Goal: Information Seeking & Learning: Check status

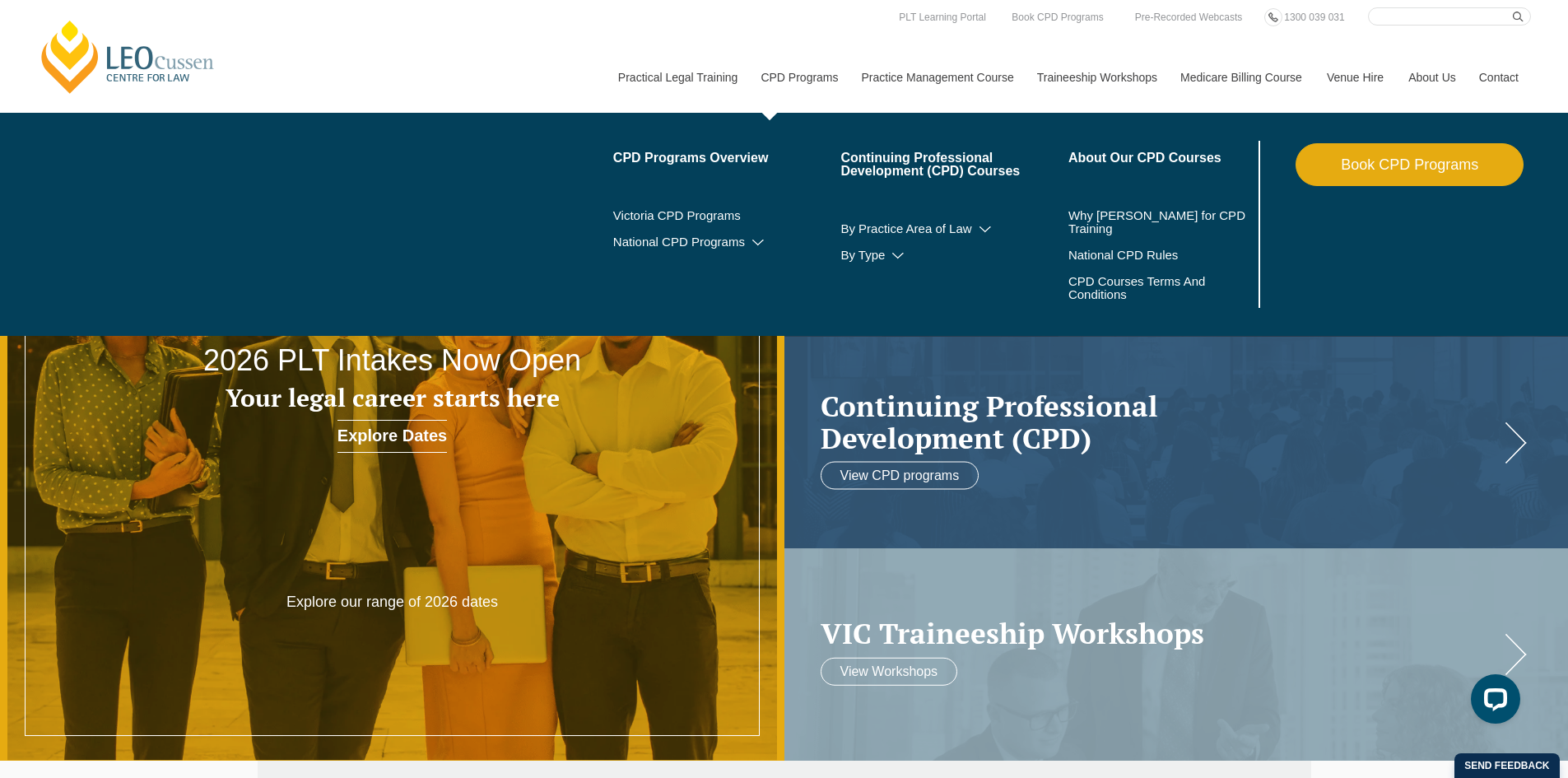
click at [796, 80] on link "CPD Programs" at bounding box center [798, 77] width 101 height 71
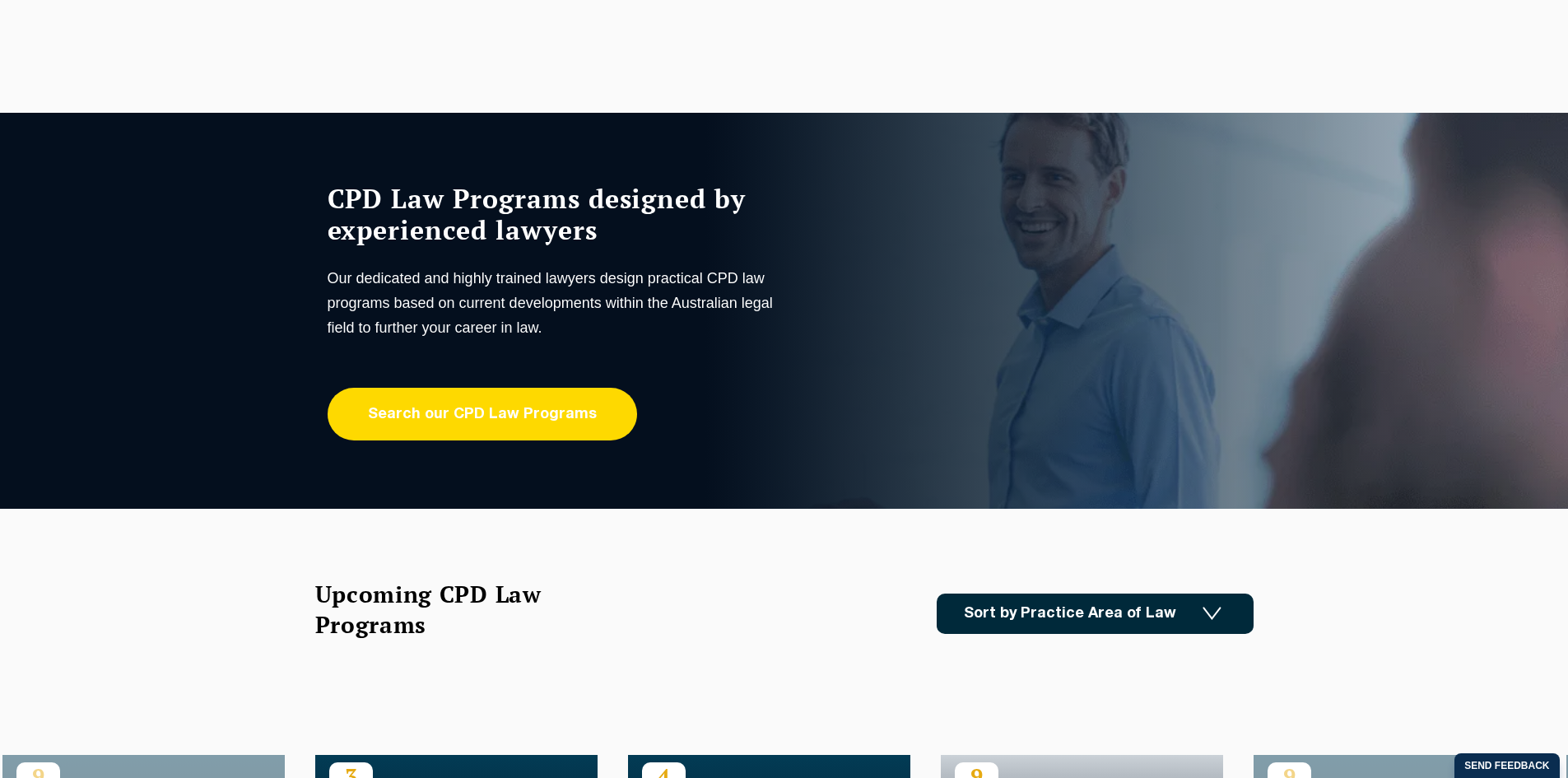
click at [523, 413] on link "Search our CPD Law Programs" at bounding box center [482, 415] width 310 height 53
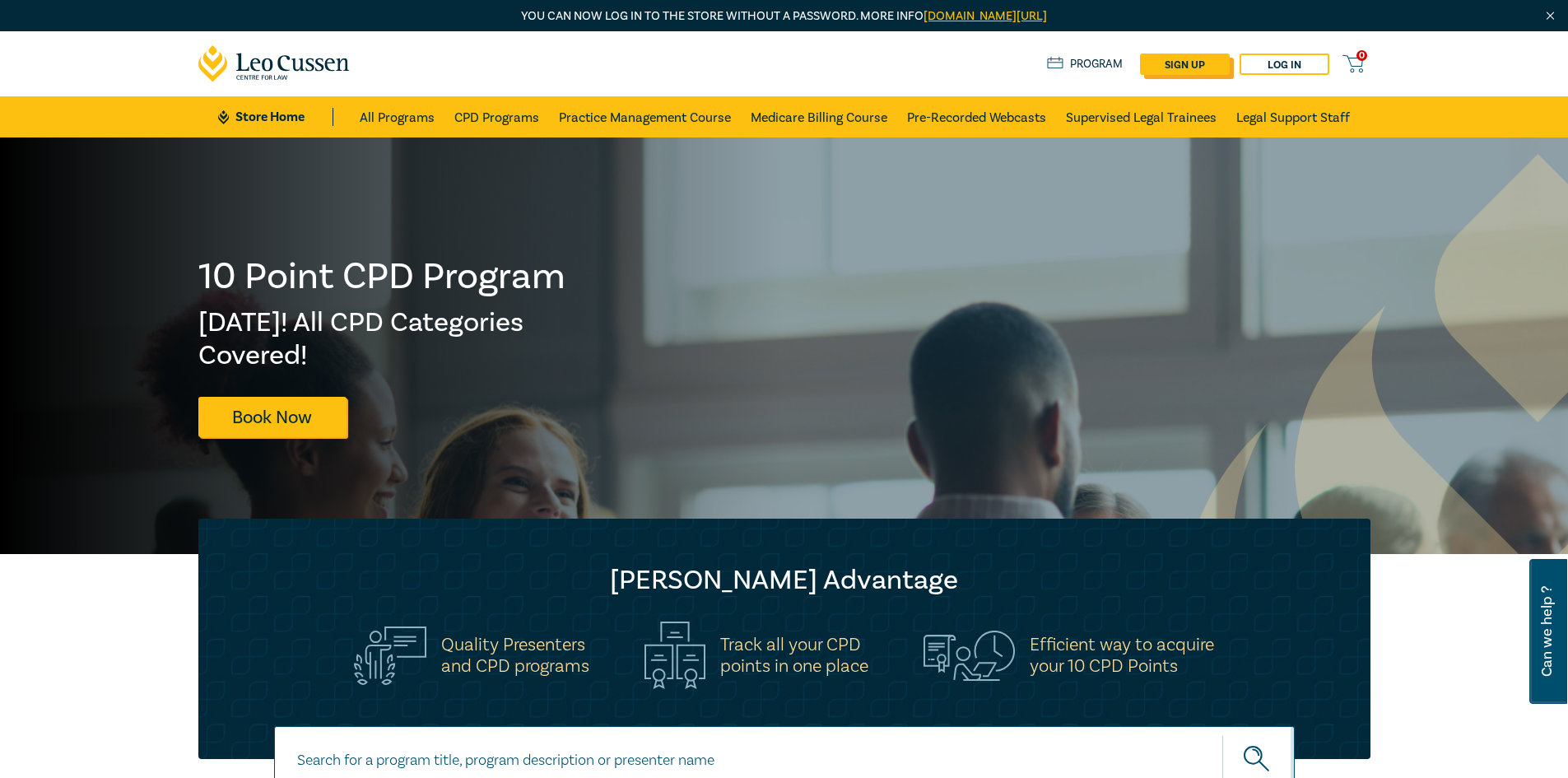
click at [1179, 65] on link "sign up" at bounding box center [1184, 64] width 90 height 21
select select "AU"
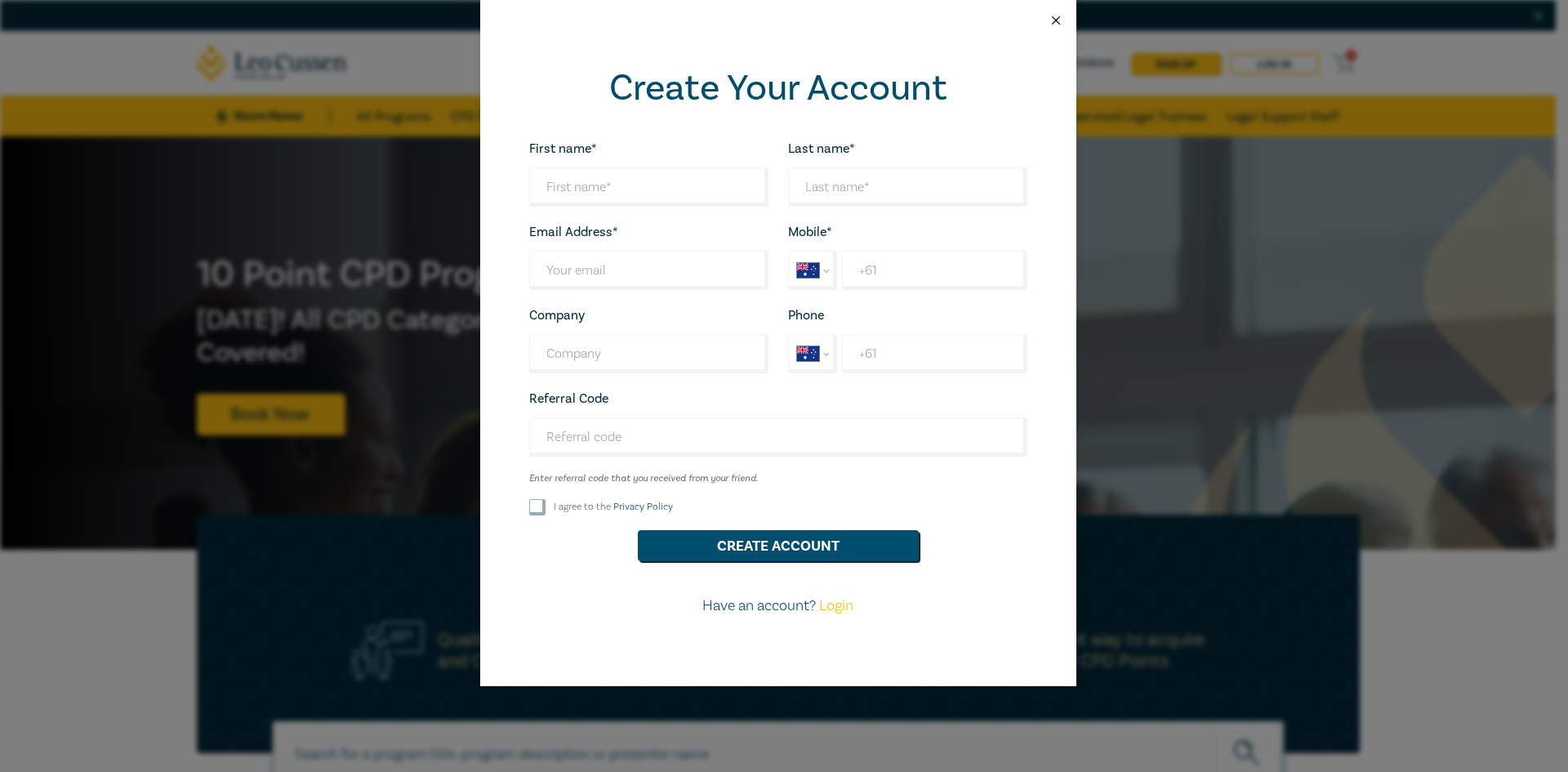
click at [1053, 21] on button "Close" at bounding box center [1055, 19] width 14 height 14
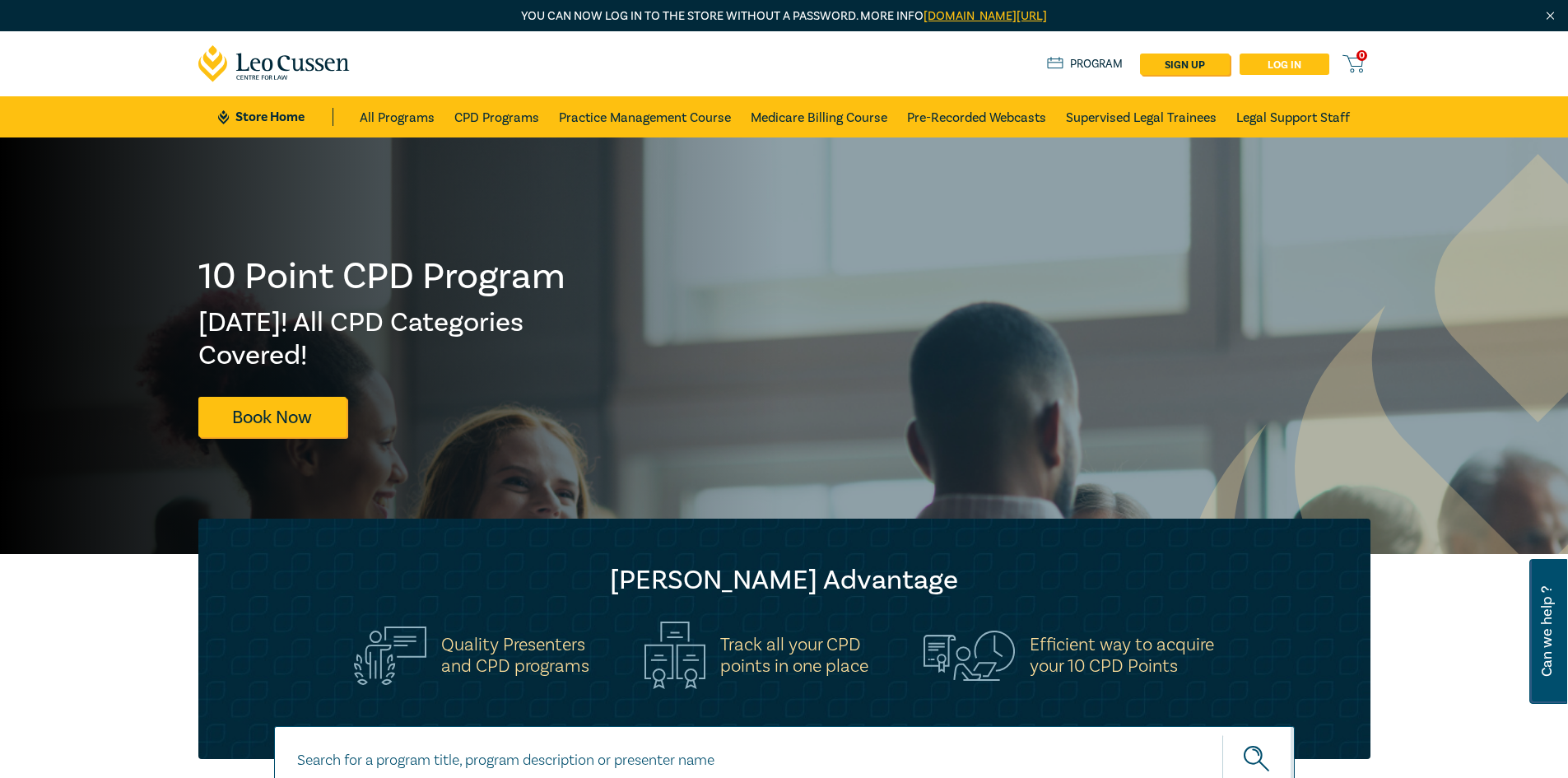
click at [1286, 64] on link "Log in" at bounding box center [1283, 64] width 90 height 21
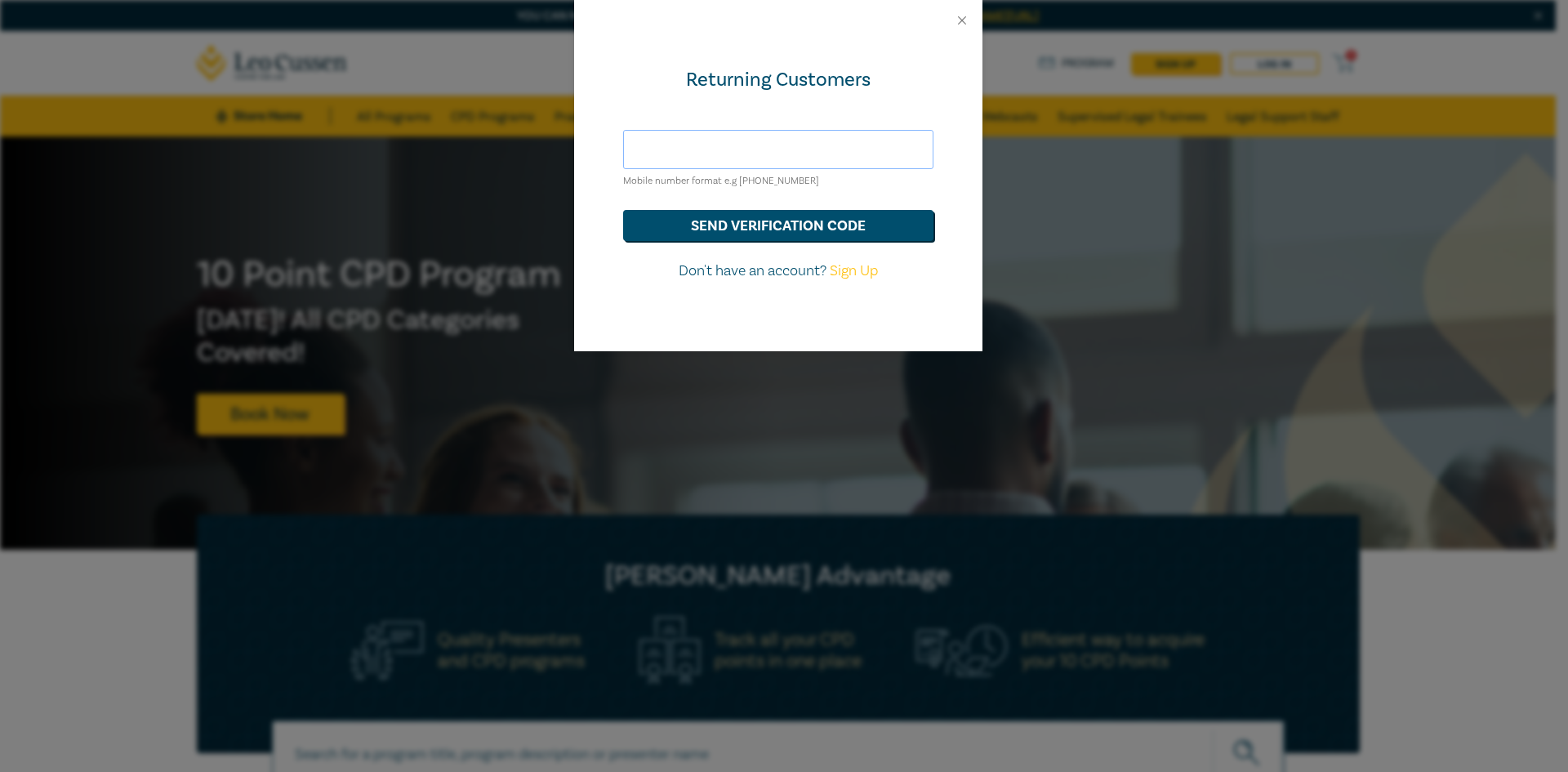
click at [660, 144] on input "text" at bounding box center [778, 149] width 311 height 39
type input "[PERSON_NAME][DOMAIN_NAME][EMAIL_ADDRESS][PERSON_NAME][DOMAIN_NAME]"
click at [769, 229] on button "send verification code" at bounding box center [778, 225] width 311 height 31
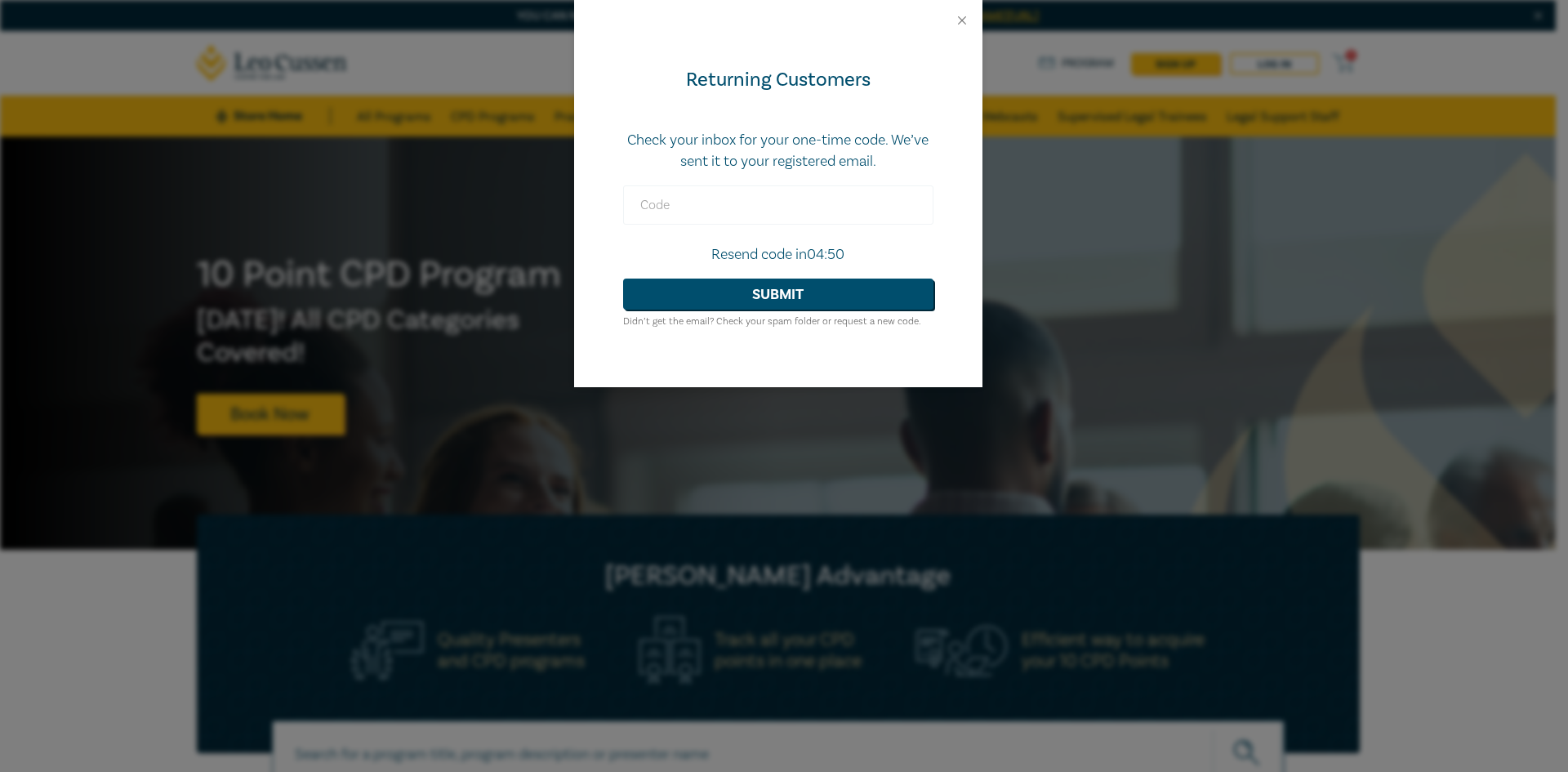
drag, startPoint x: 806, startPoint y: 229, endPoint x: 807, endPoint y: 209, distance: 20.0
click at [806, 229] on form "Check your inbox for your one-time code. We’ve sent it to your registered email…" at bounding box center [778, 229] width 311 height 201
click at [808, 208] on input "text" at bounding box center [778, 205] width 311 height 39
drag, startPoint x: 761, startPoint y: 203, endPoint x: 767, endPoint y: 209, distance: 8.5
click at [761, 203] on input "text" at bounding box center [778, 205] width 311 height 39
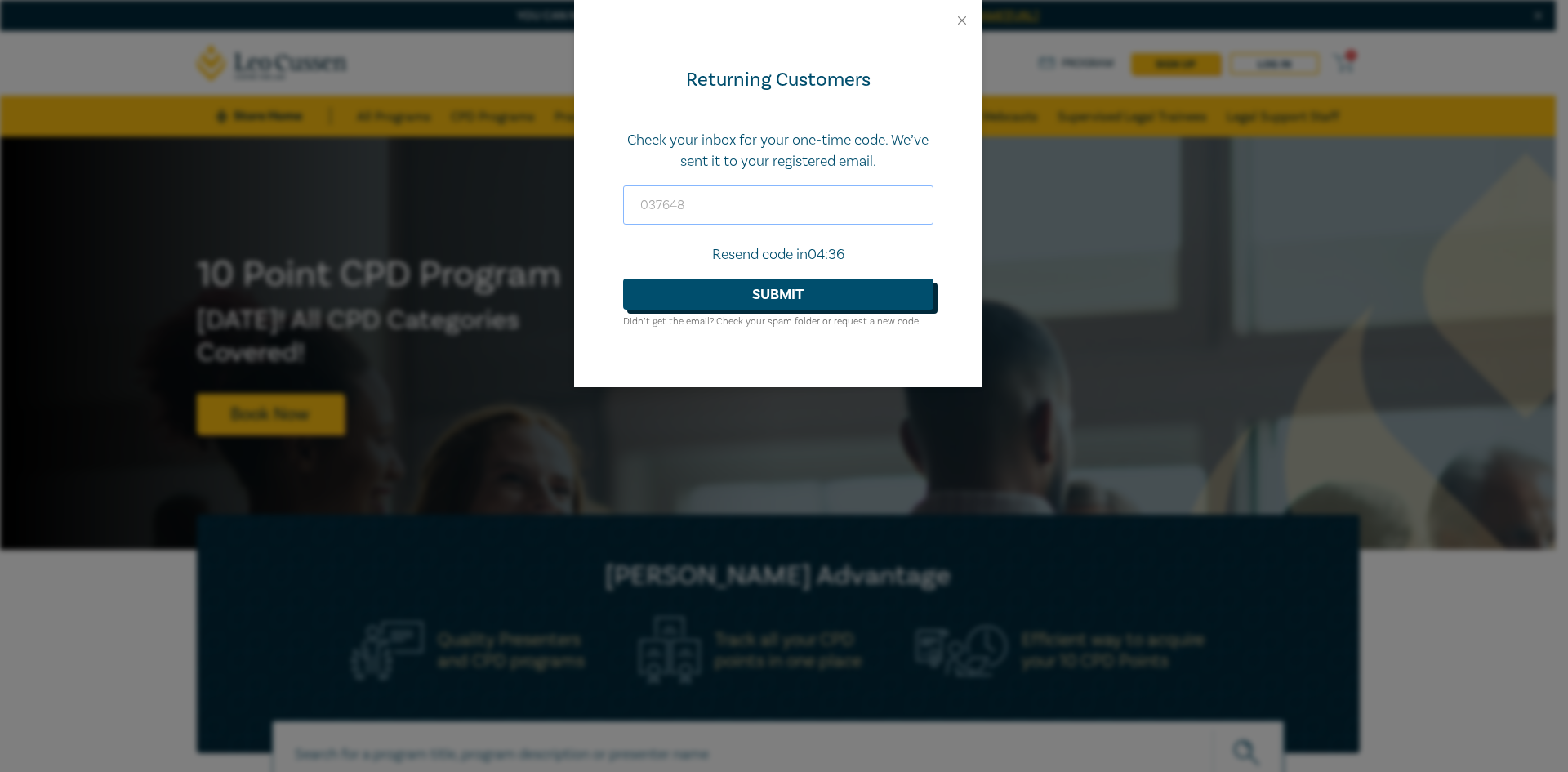
type input "037648"
click at [780, 285] on button "Submit" at bounding box center [778, 294] width 311 height 31
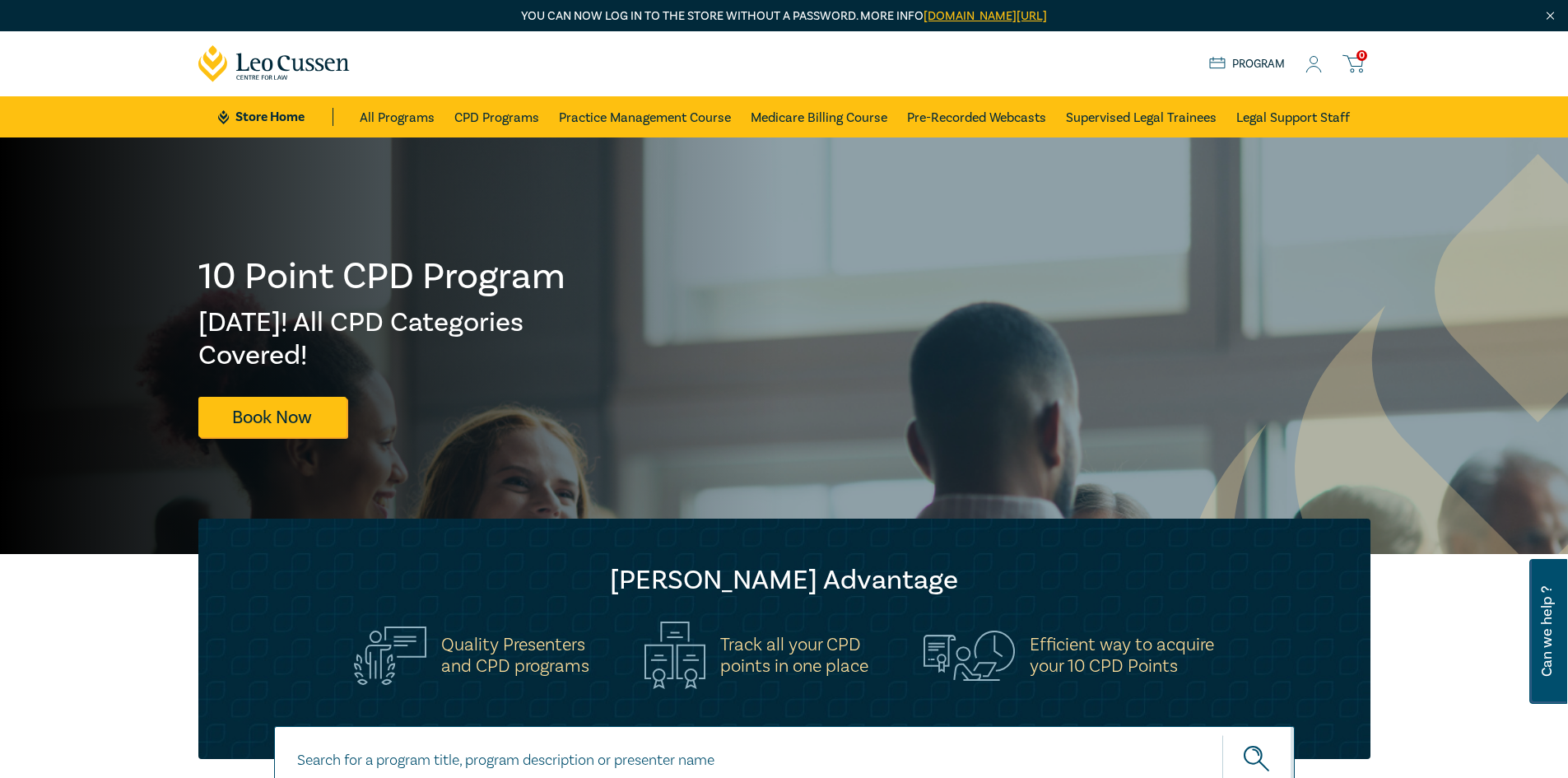
click at [1314, 68] on icon at bounding box center [1313, 65] width 16 height 17
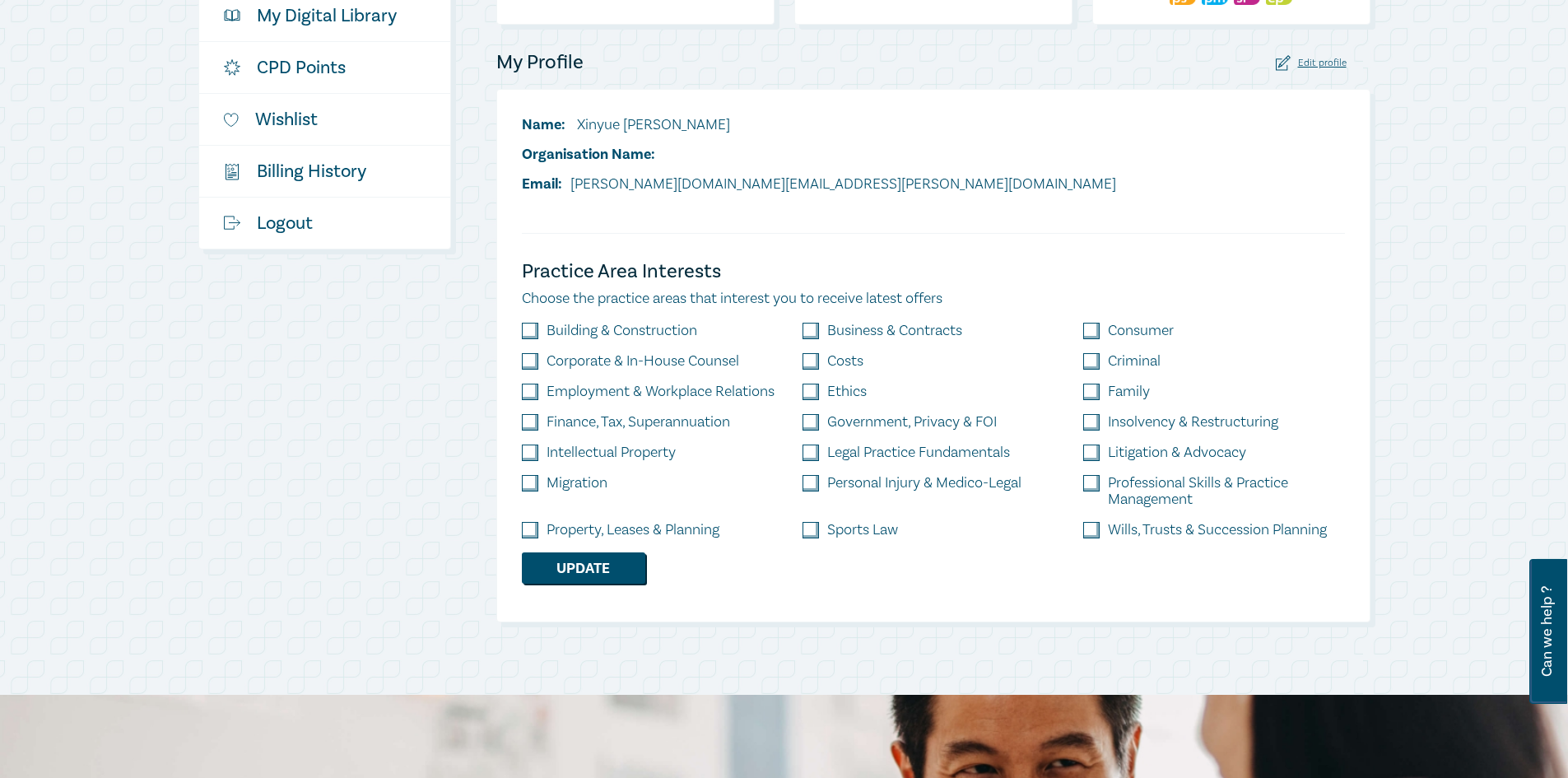
scroll to position [83, 0]
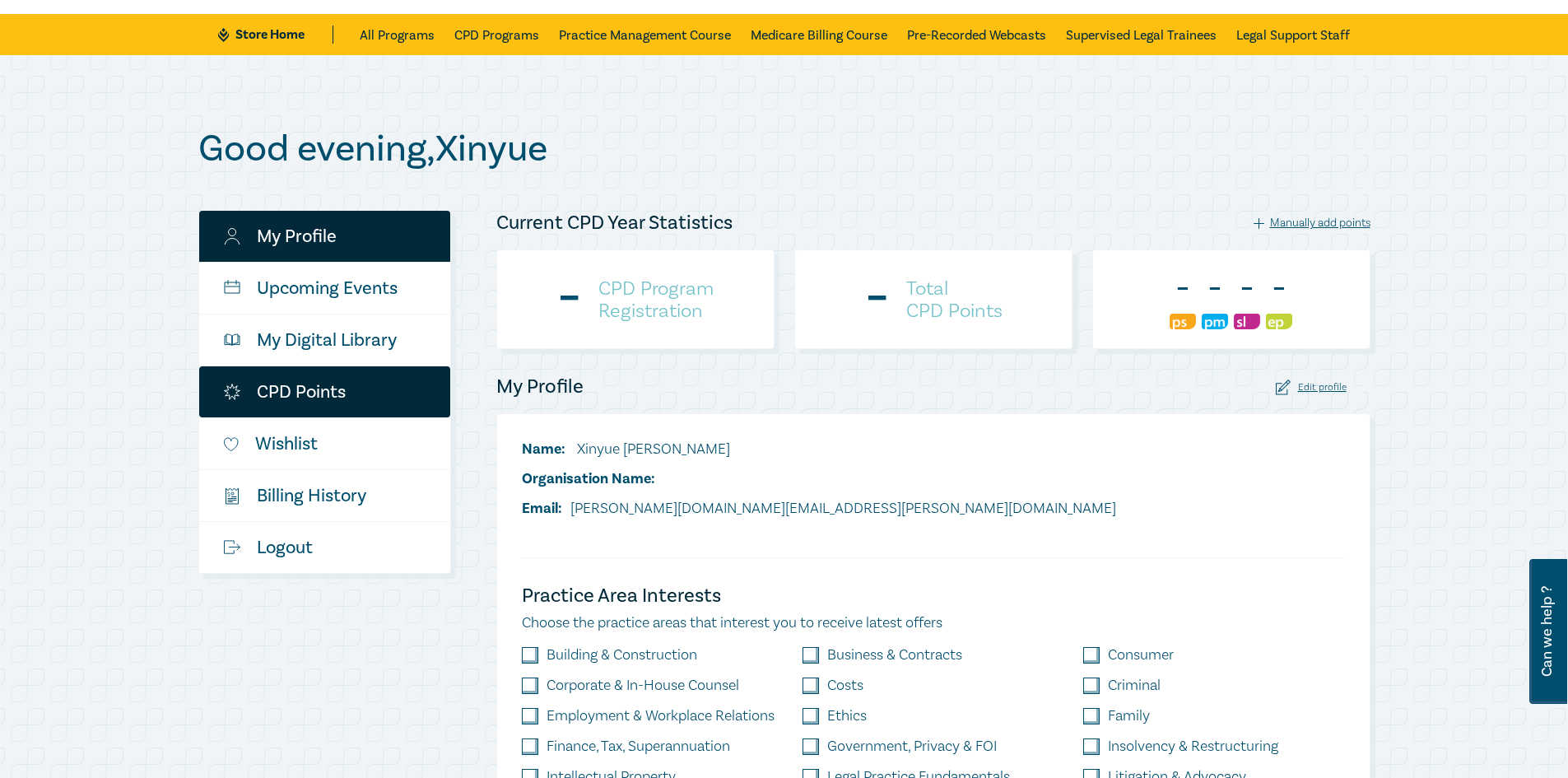
click at [339, 377] on link "CPD Points" at bounding box center [325, 392] width 251 height 51
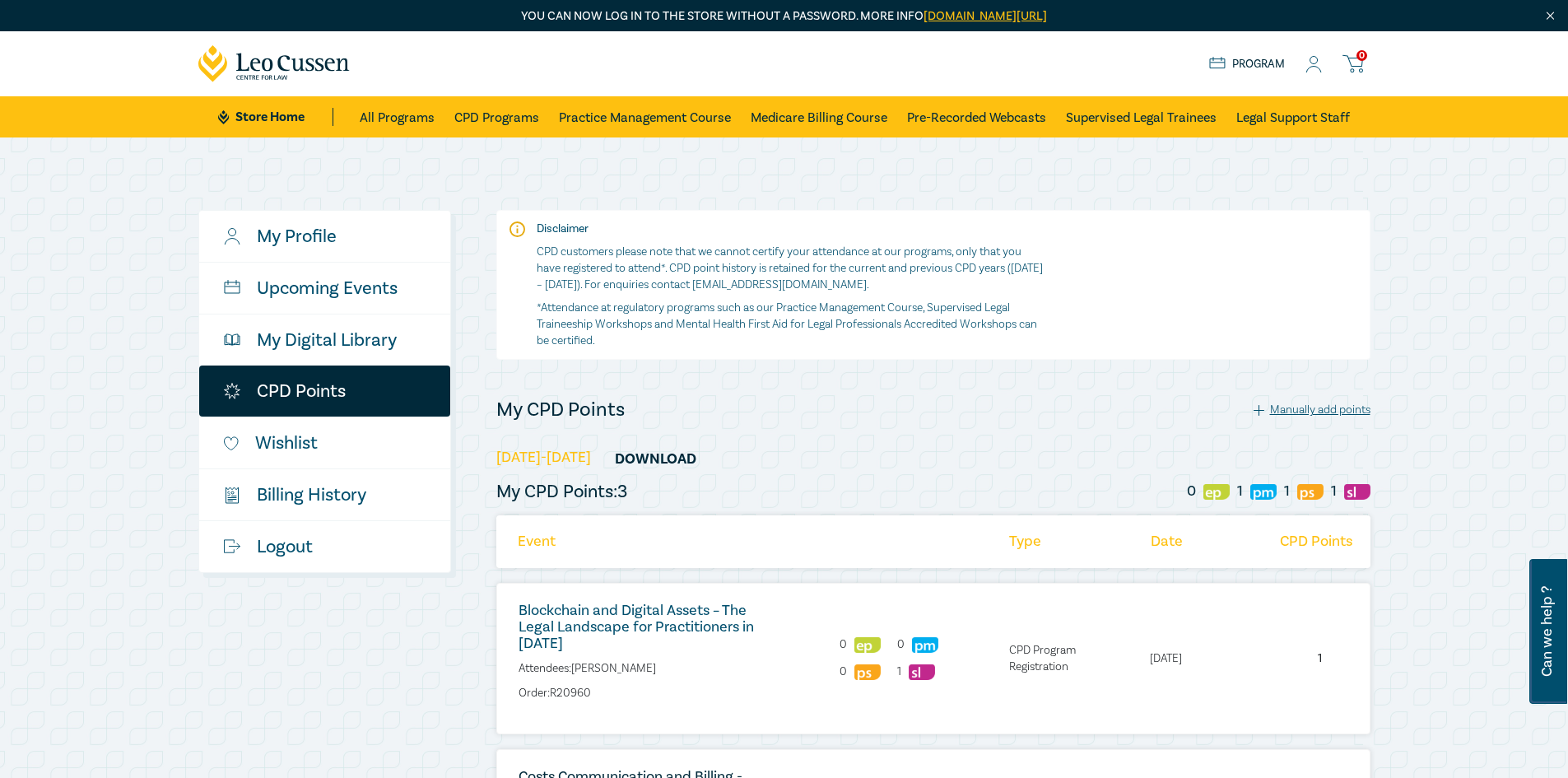
click at [614, 613] on link "Blockchain and Digital Assets – The Legal Landscape for Practitioners in [DATE]" at bounding box center [636, 627] width 235 height 52
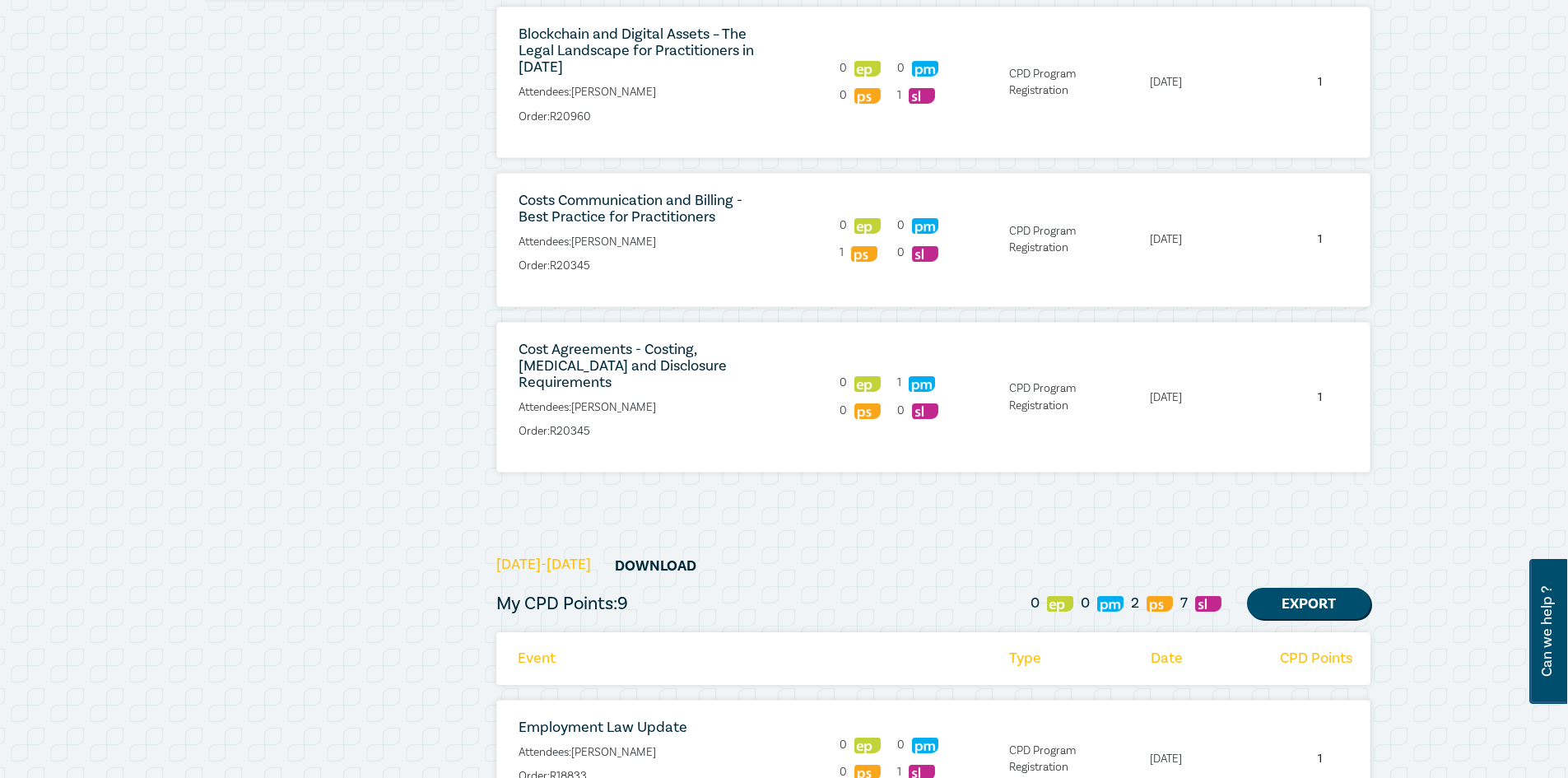
scroll to position [412, 0]
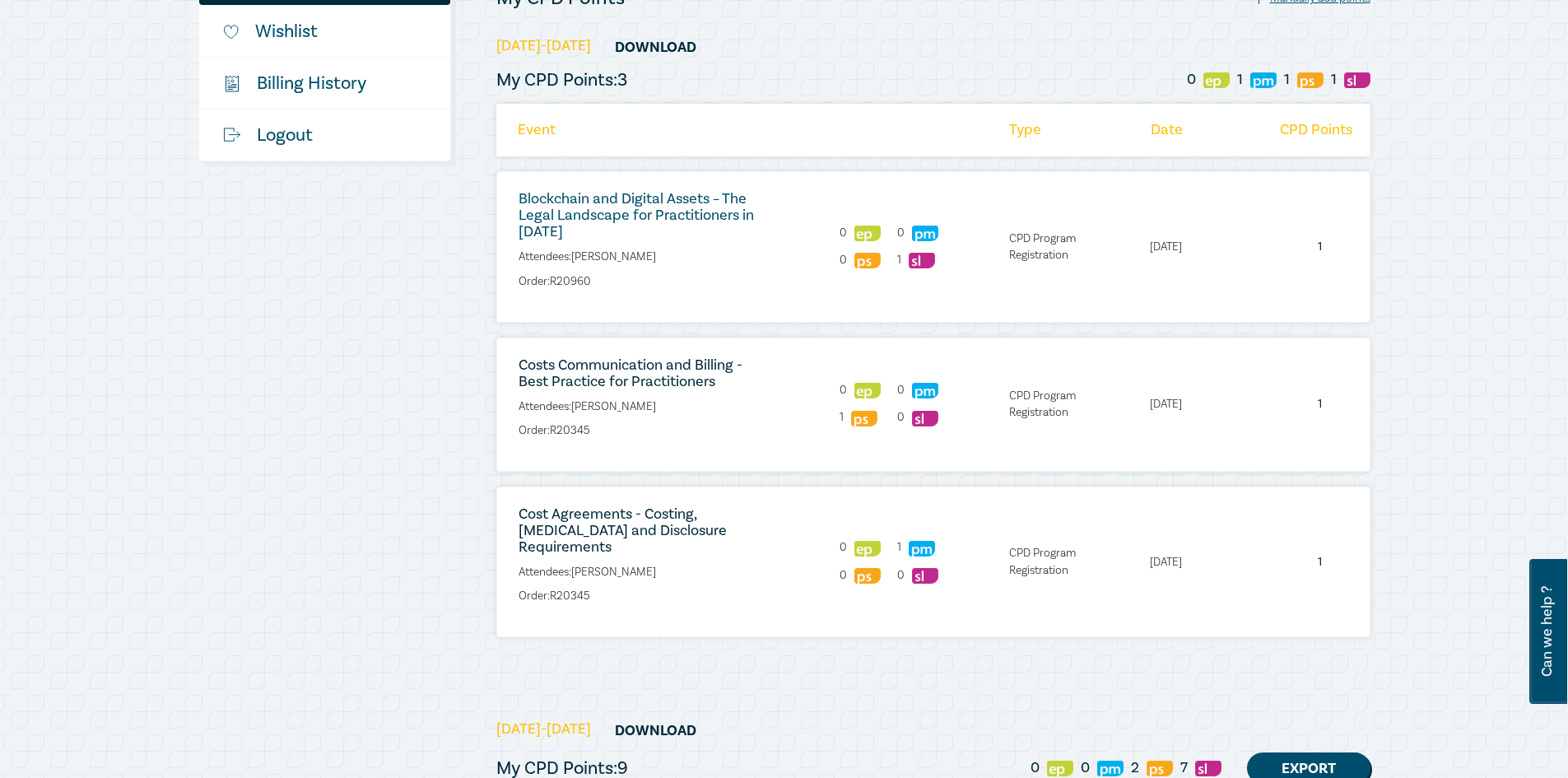
click at [736, 212] on link "Blockchain and Digital Assets – The Legal Landscape for Practitioners in [DATE]" at bounding box center [636, 215] width 235 height 52
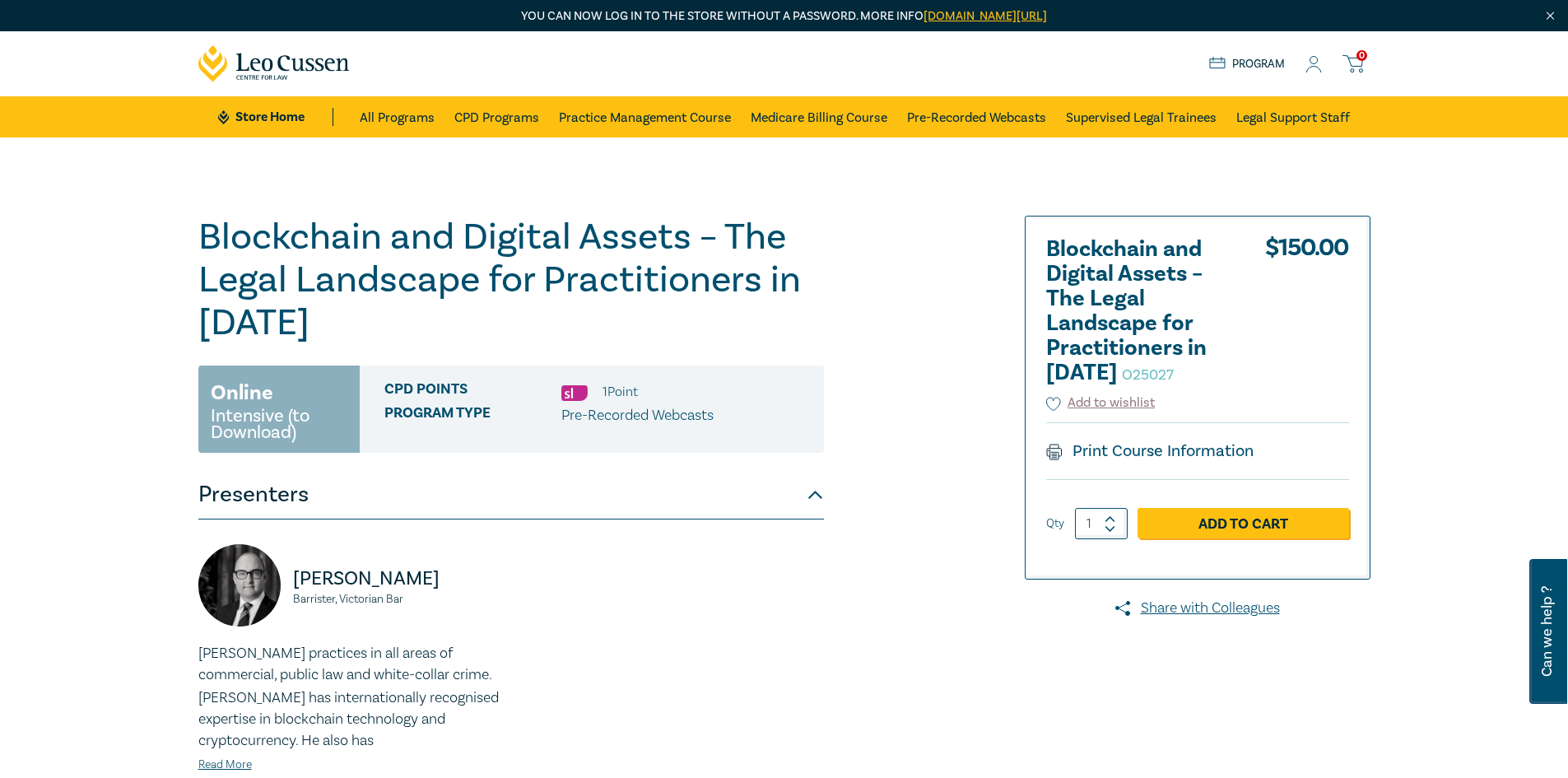
click at [1310, 64] on icon at bounding box center [1313, 65] width 16 height 17
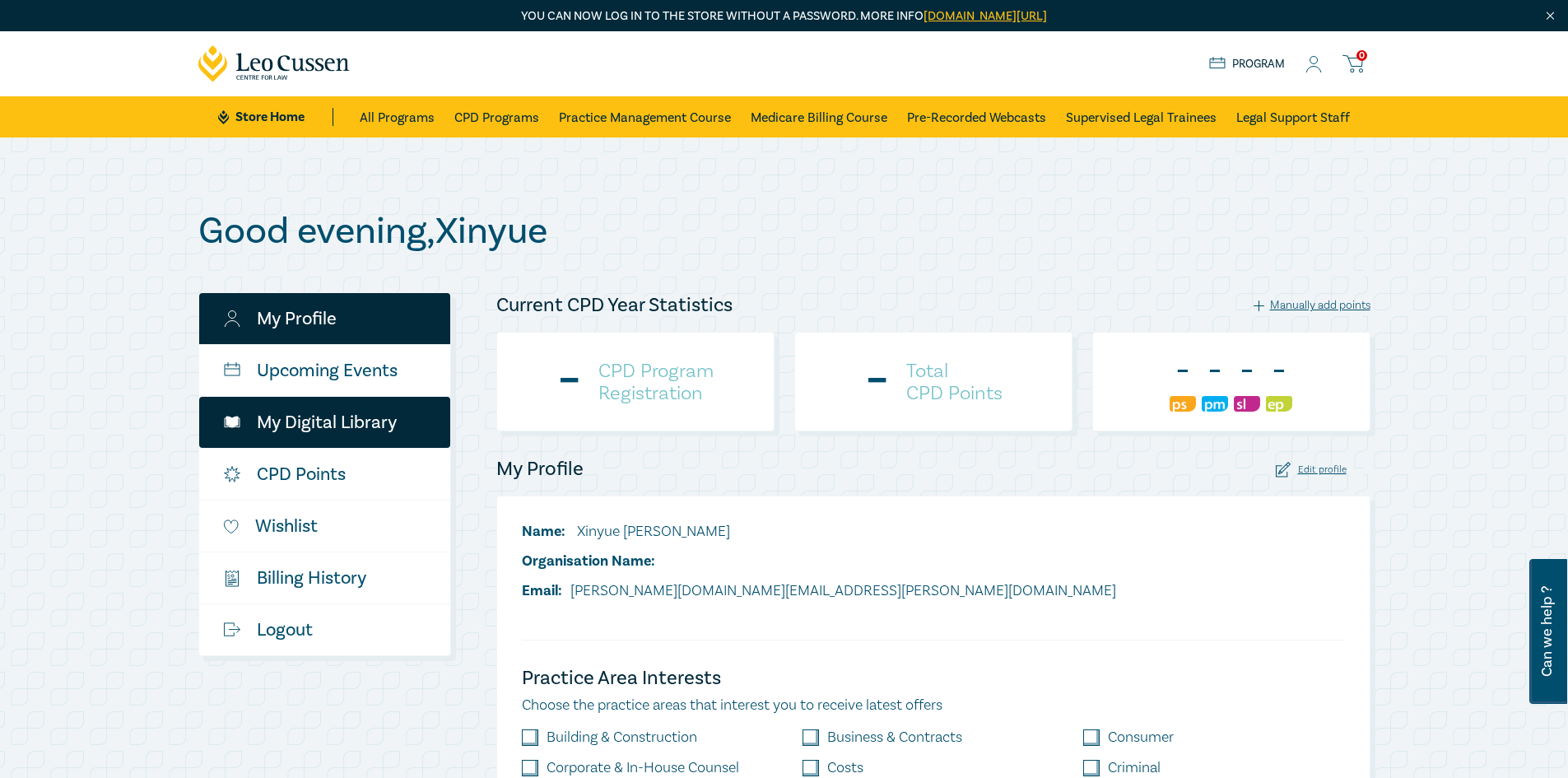
click at [381, 425] on link "My Digital Library" at bounding box center [325, 422] width 251 height 51
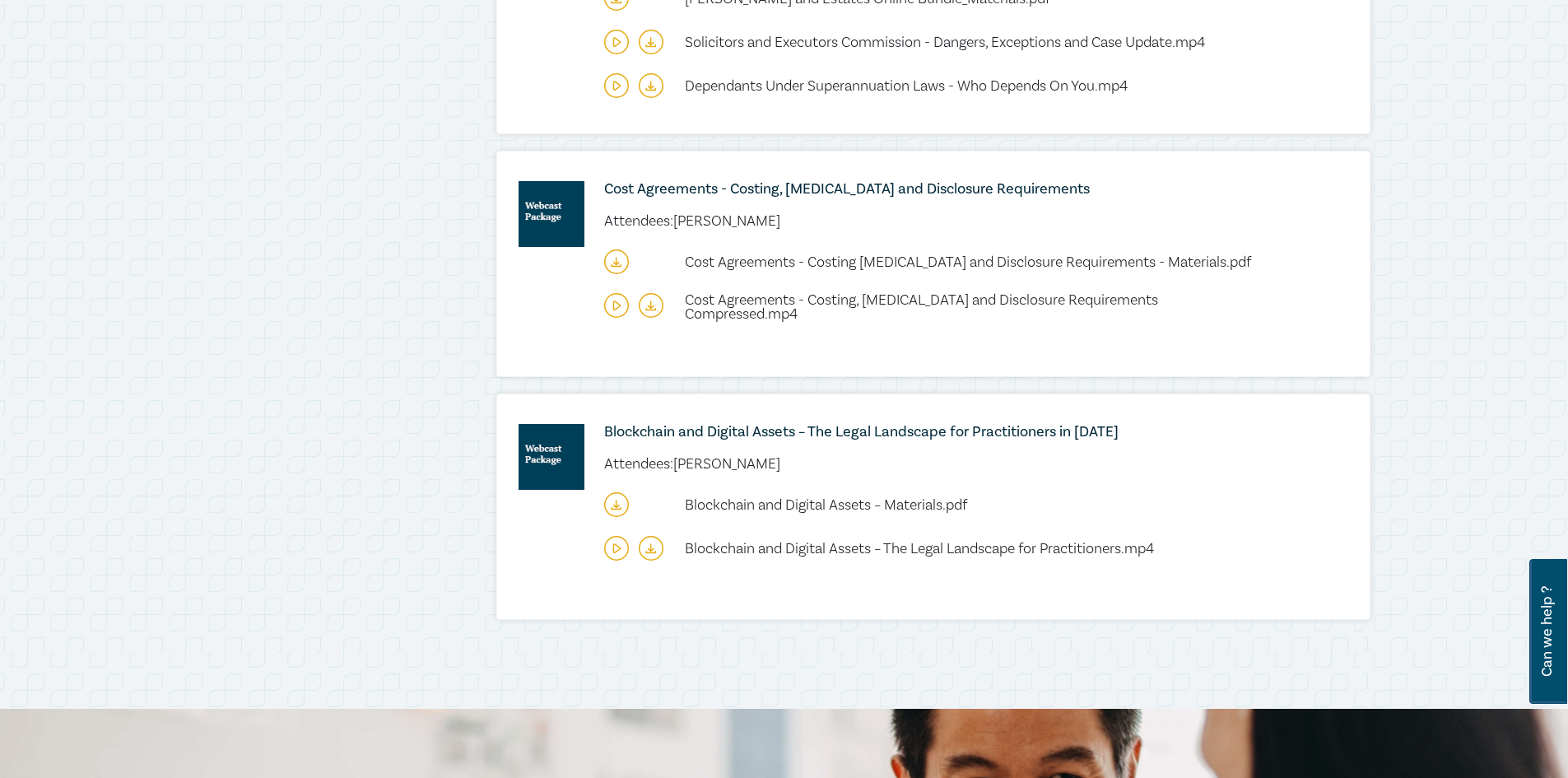
scroll to position [823, 0]
click at [616, 503] on icon at bounding box center [616, 506] width 0 height 7
click at [651, 550] on icon at bounding box center [651, 549] width 25 height 25
click at [611, 509] on icon at bounding box center [616, 510] width 9 height 2
